Goal: Transaction & Acquisition: Subscribe to service/newsletter

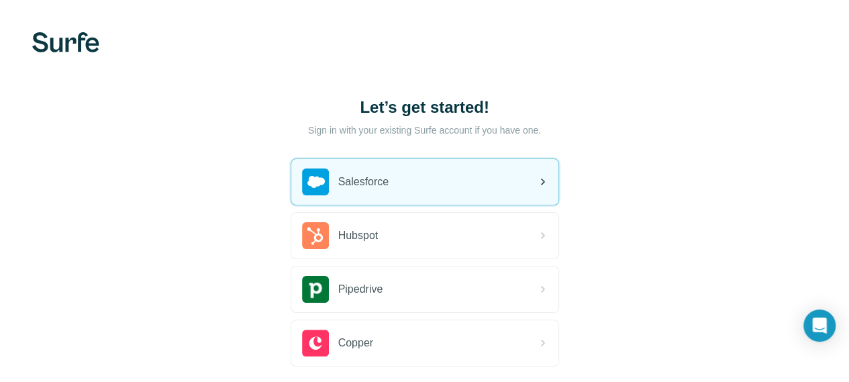
scroll to position [114, 0]
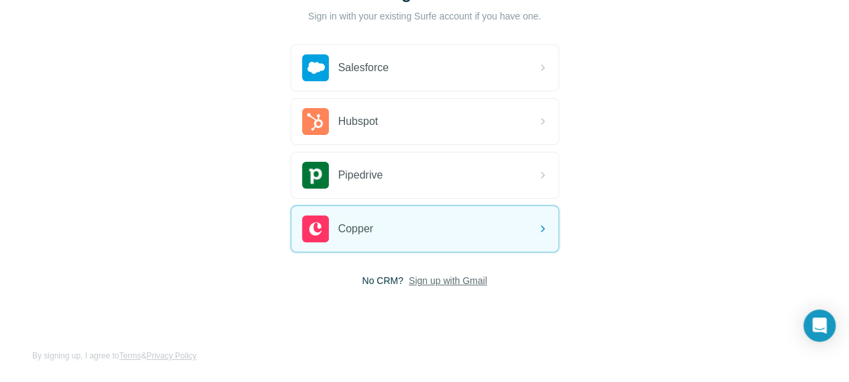
click at [409, 281] on span "Sign up with Gmail" at bounding box center [448, 280] width 79 height 13
click at [303, 308] on button "Sign up with Google" at bounding box center [425, 314] width 268 height 27
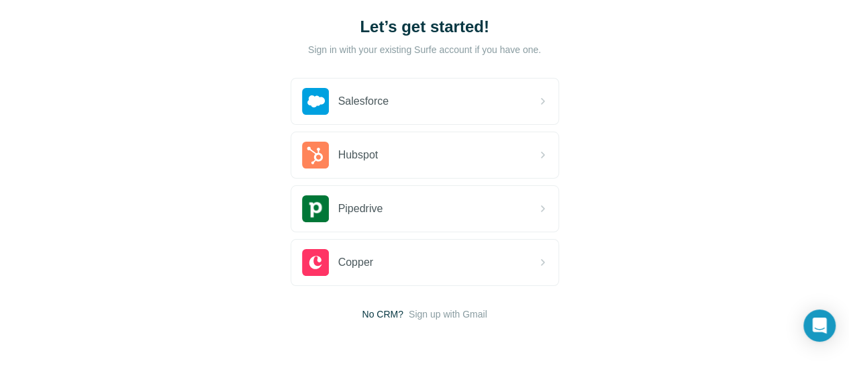
scroll to position [114, 0]
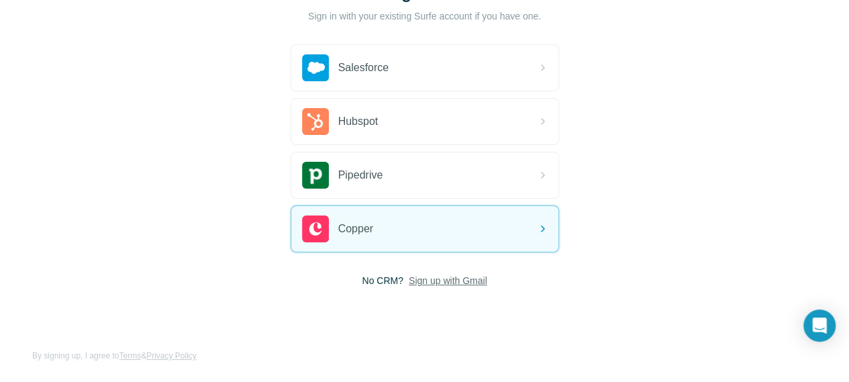
click at [409, 281] on span "Sign up with Gmail" at bounding box center [448, 280] width 79 height 13
click at [291, 307] on button "Sign up with Google" at bounding box center [425, 314] width 268 height 27
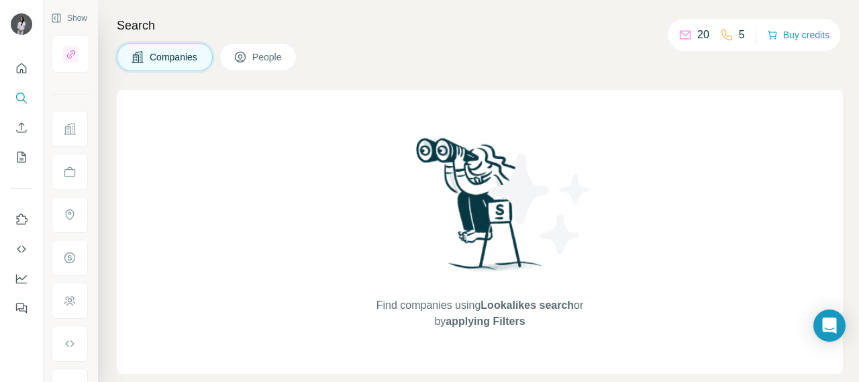
click at [416, 57] on div "Companies People" at bounding box center [480, 57] width 726 height 28
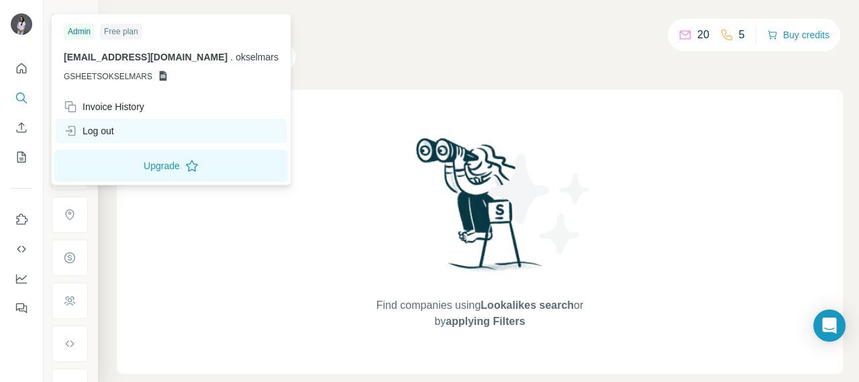
click at [121, 130] on div "Log out" at bounding box center [171, 131] width 231 height 24
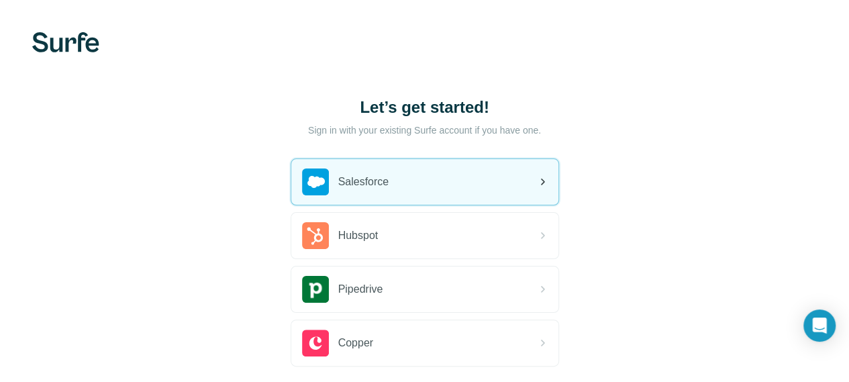
scroll to position [114, 0]
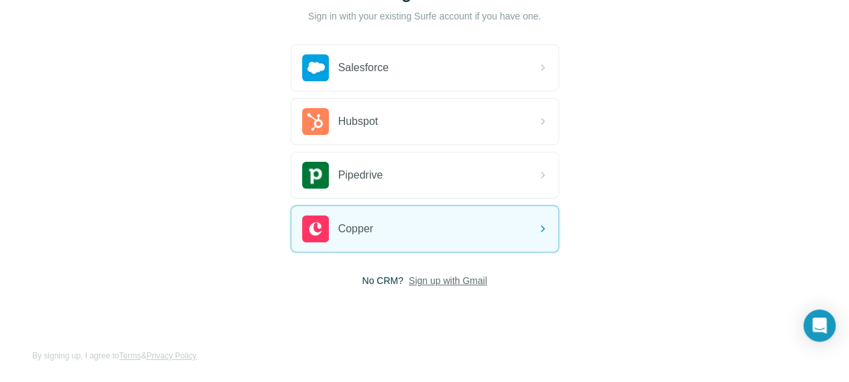
click at [409, 277] on span "Sign up with Gmail" at bounding box center [448, 280] width 79 height 13
click at [314, 323] on button "Sign up with Google" at bounding box center [425, 314] width 268 height 27
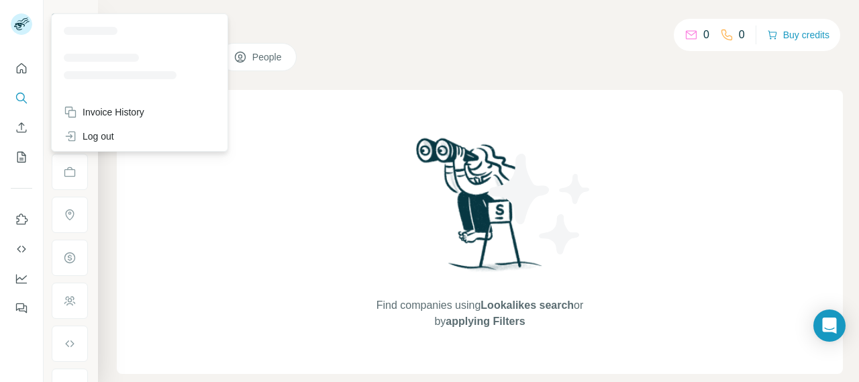
click at [19, 24] on icon at bounding box center [19, 26] width 11 height 7
click at [675, 130] on div "Find companies using Lookalikes search or by applying Filters" at bounding box center [480, 232] width 726 height 284
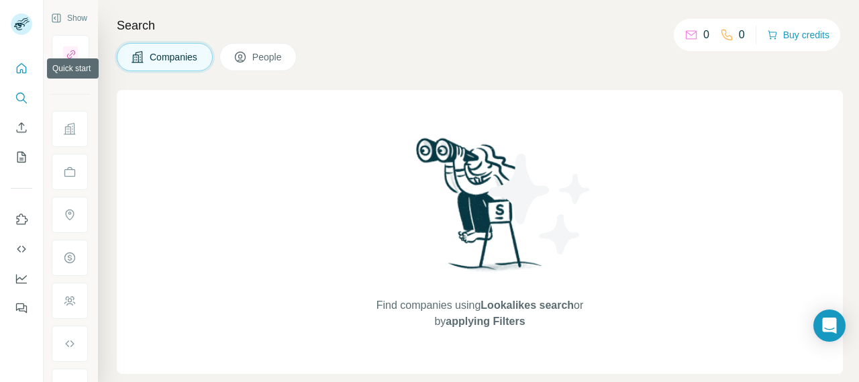
click at [17, 70] on icon "Quick start" at bounding box center [22, 68] width 10 height 10
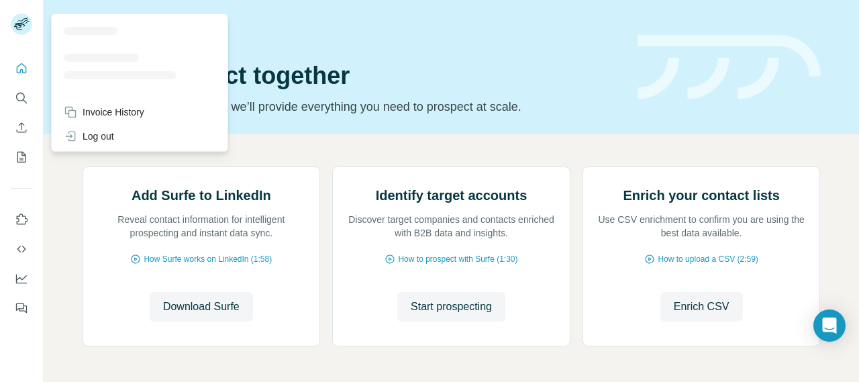
click at [6, 17] on div at bounding box center [23, 26] width 39 height 44
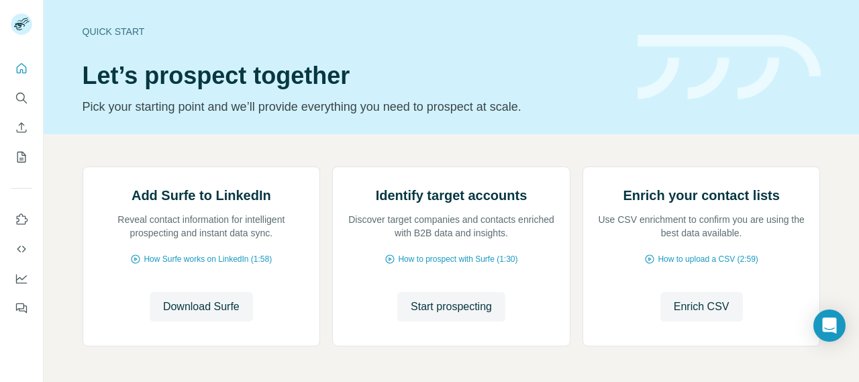
click at [17, 23] on g at bounding box center [21, 23] width 21 height 21
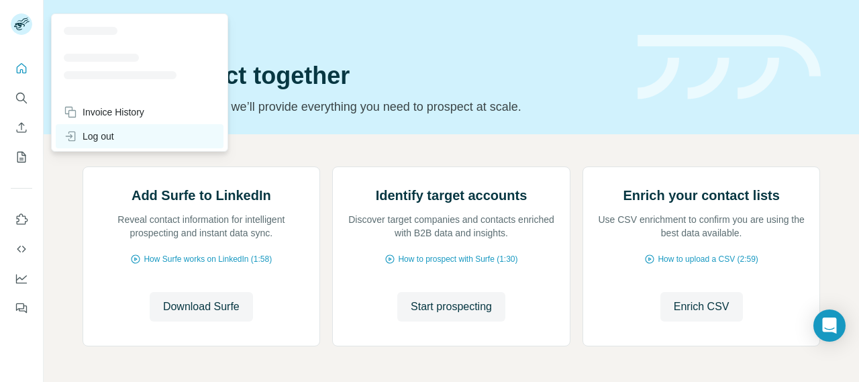
click at [90, 130] on div "Log out" at bounding box center [89, 136] width 50 height 13
